Goal: Information Seeking & Learning: Find specific page/section

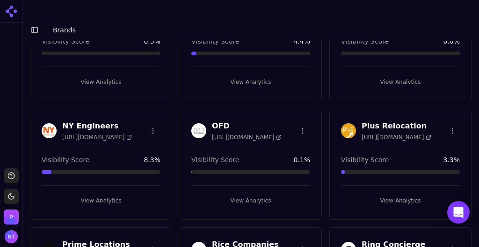
scroll to position [1878, 0]
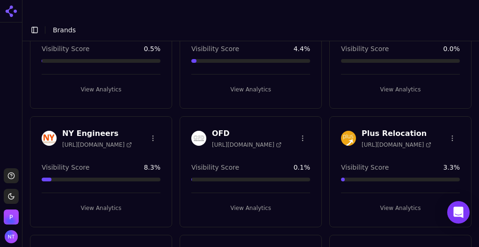
click at [399, 200] on button "View Analytics" at bounding box center [400, 207] width 119 height 15
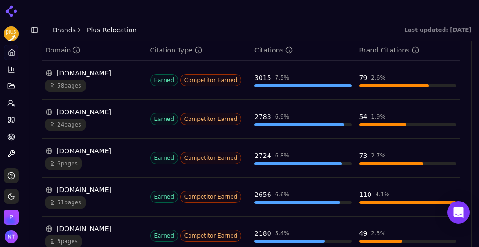
scroll to position [1054, 0]
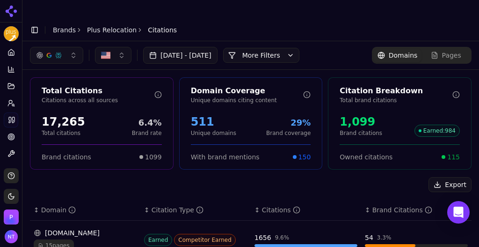
click at [273, 48] on button "More Filters" at bounding box center [261, 55] width 76 height 15
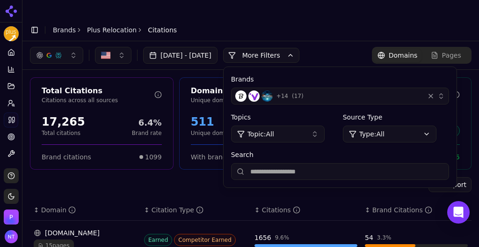
click at [304, 92] on span "( 17 )" at bounding box center [298, 95] width 12 height 7
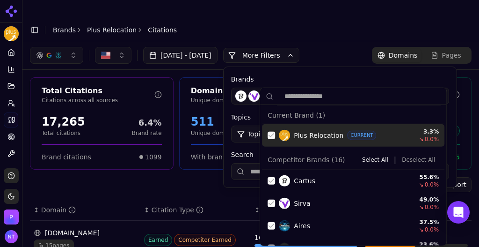
click at [405, 157] on button "Deselect All" at bounding box center [418, 159] width 41 height 11
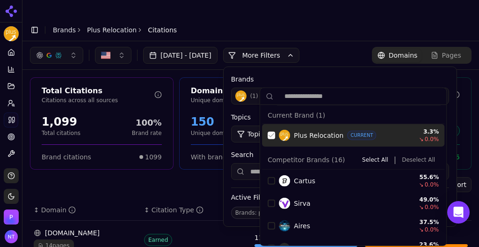
click at [273, 138] on div "Suggestions" at bounding box center [271, 134] width 7 height 7
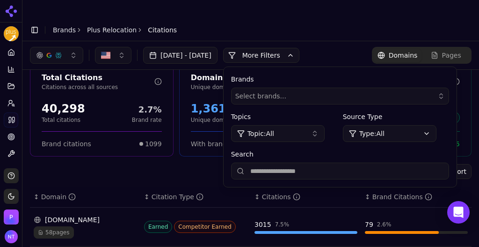
scroll to position [6, 0]
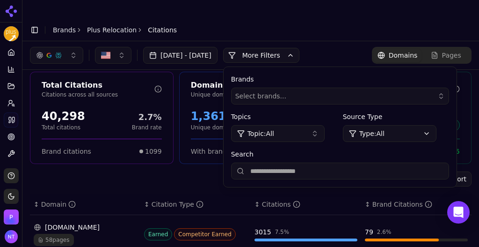
click at [303, 162] on input "Search" at bounding box center [340, 170] width 218 height 17
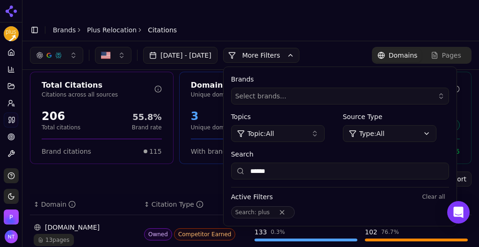
type input "******"
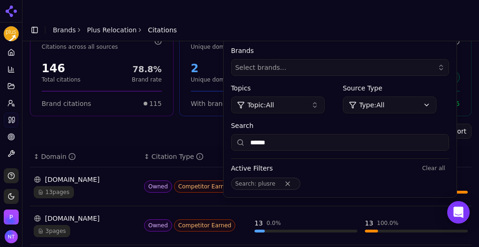
click at [98, 186] on div "13 pages" at bounding box center [85, 192] width 103 height 12
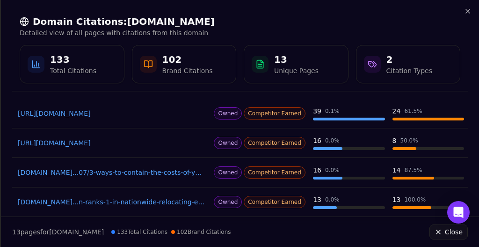
scroll to position [0, 0]
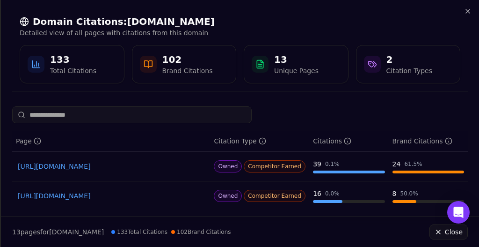
click at [180, 165] on link "[URL][DOMAIN_NAME]" at bounding box center [111, 165] width 187 height 9
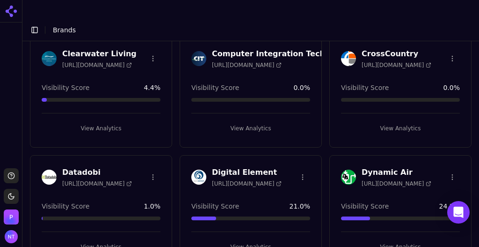
scroll to position [435, 0]
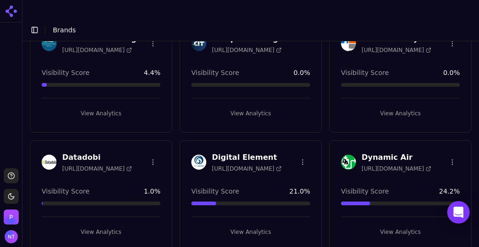
click at [90, 224] on button "View Analytics" at bounding box center [101, 231] width 119 height 15
